Goal: Book appointment/travel/reservation

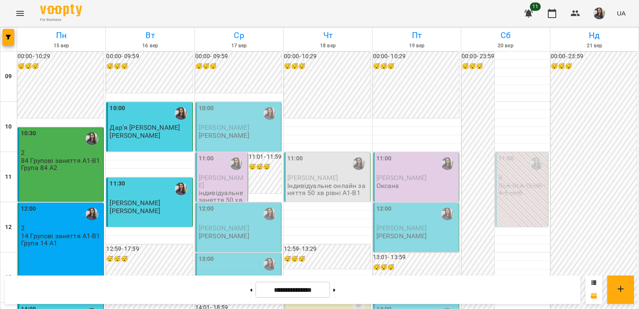
scroll to position [408, 0]
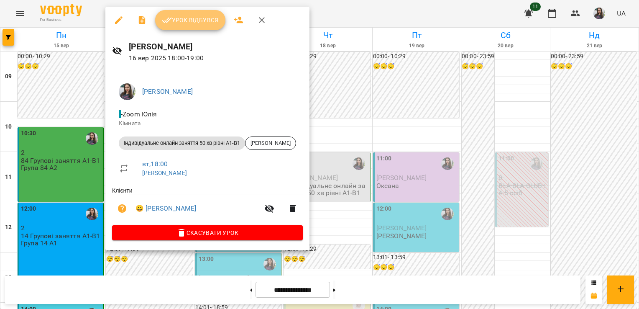
click at [171, 17] on icon "button" at bounding box center [167, 20] width 10 height 10
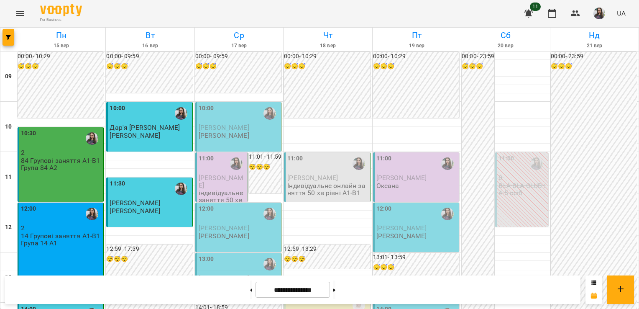
scroll to position [348, 0]
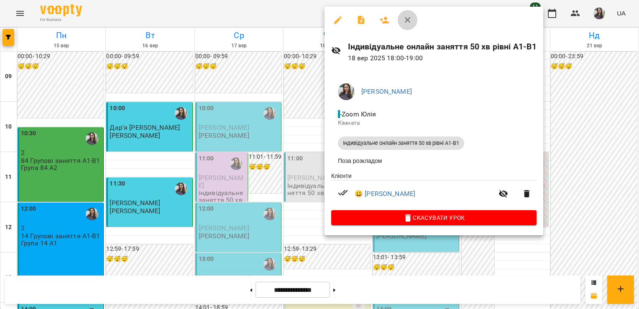
click at [407, 23] on icon "button" at bounding box center [408, 20] width 10 height 10
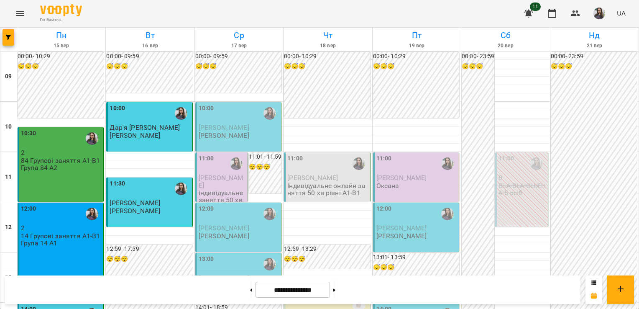
scroll to position [437, 0]
click at [336, 286] on button at bounding box center [335, 289] width 2 height 18
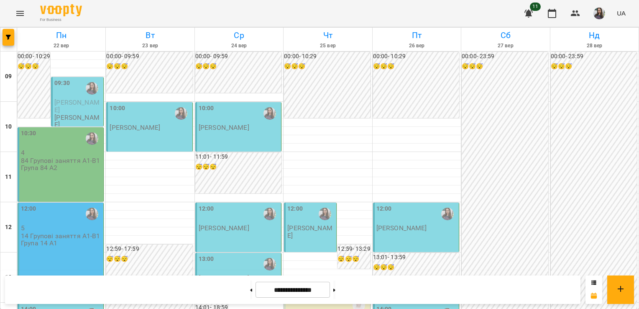
scroll to position [325, 0]
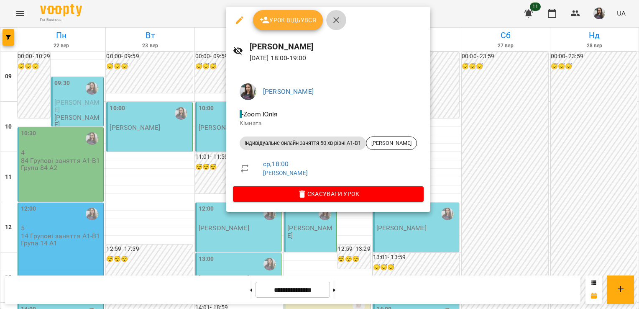
click at [334, 21] on icon "button" at bounding box center [336, 20] width 10 height 10
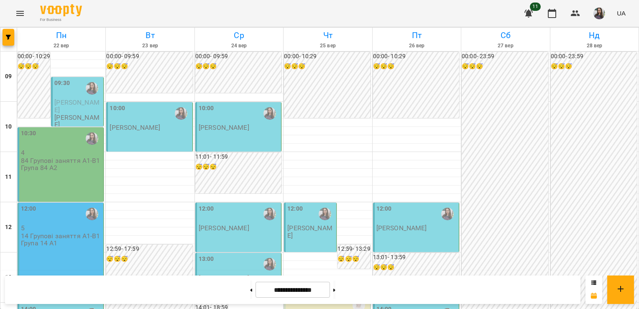
scroll to position [0, 0]
click at [250, 291] on button at bounding box center [251, 289] width 2 height 18
type input "**********"
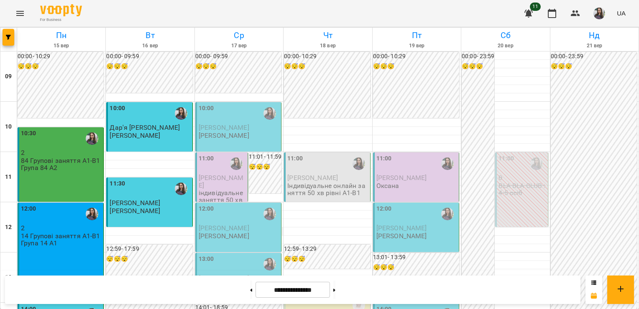
scroll to position [369, 0]
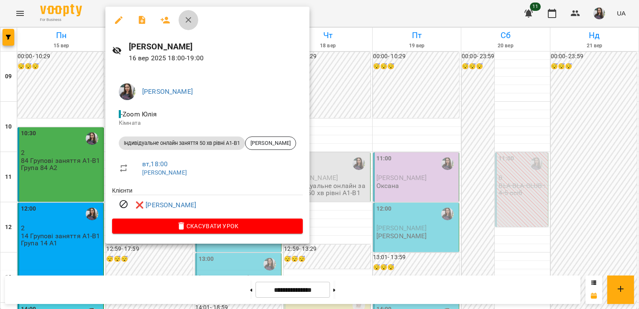
click at [187, 19] on icon "button" at bounding box center [189, 20] width 6 height 6
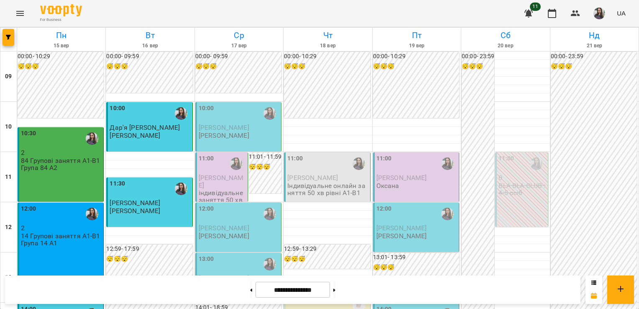
scroll to position [406, 0]
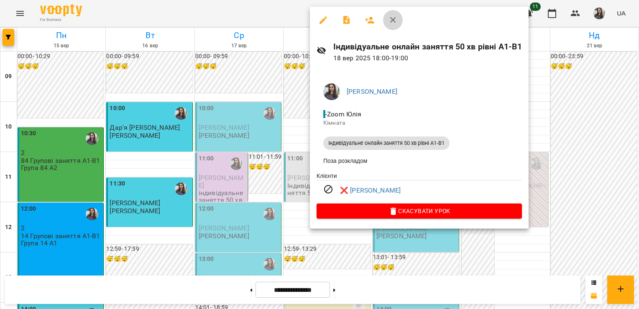
click at [395, 18] on icon "button" at bounding box center [393, 20] width 6 height 6
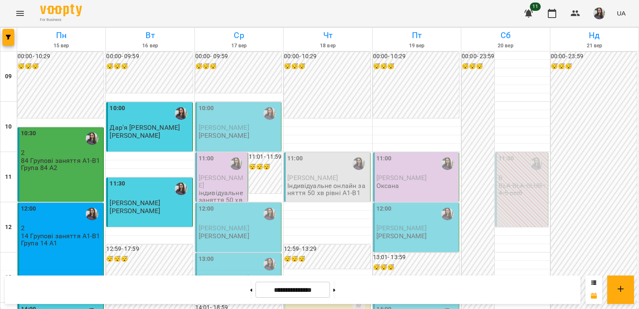
scroll to position [17, 0]
